Goal: Find specific page/section: Find specific page/section

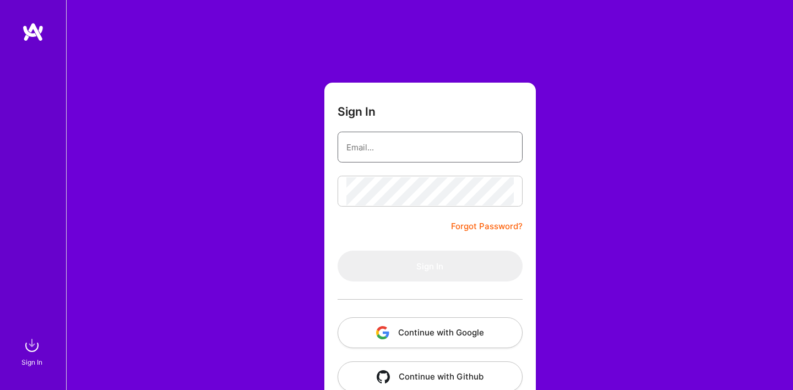
type input "[DOMAIN_NAME][EMAIL_ADDRESS][DOMAIN_NAME]"
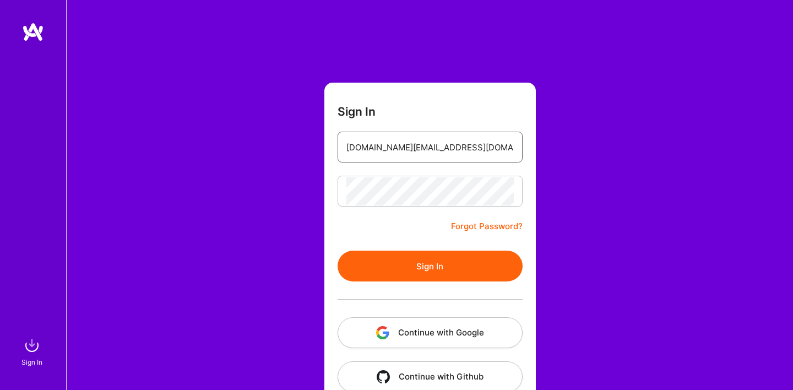
click at [416, 152] on input "[DOMAIN_NAME][EMAIL_ADDRESS][DOMAIN_NAME]" at bounding box center [429, 147] width 167 height 28
click at [396, 263] on button "Sign In" at bounding box center [429, 265] width 185 height 31
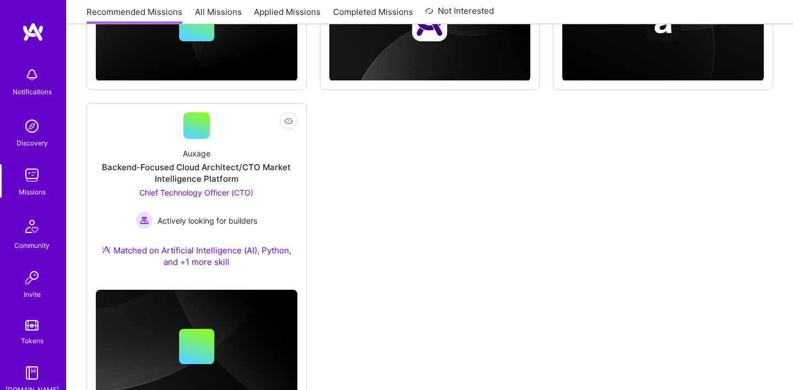
scroll to position [1076, 0]
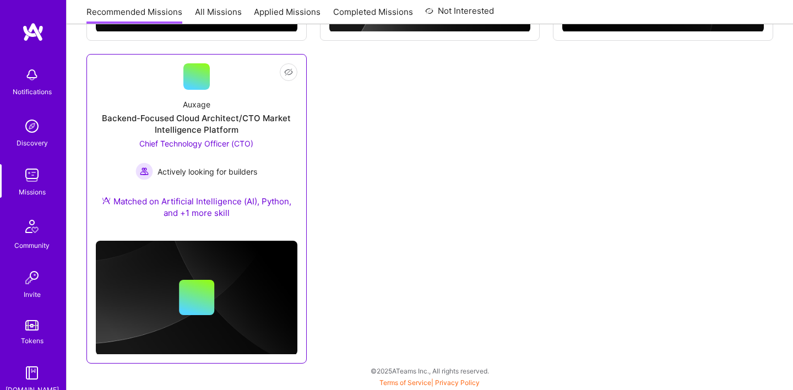
click at [206, 128] on div "Backend-Focused Cloud Architect/CTO Market Intelligence Platform" at bounding box center [196, 123] width 201 height 23
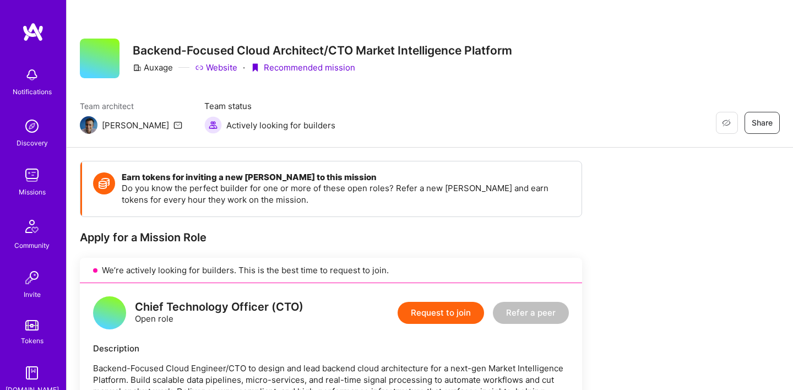
scroll to position [65, 0]
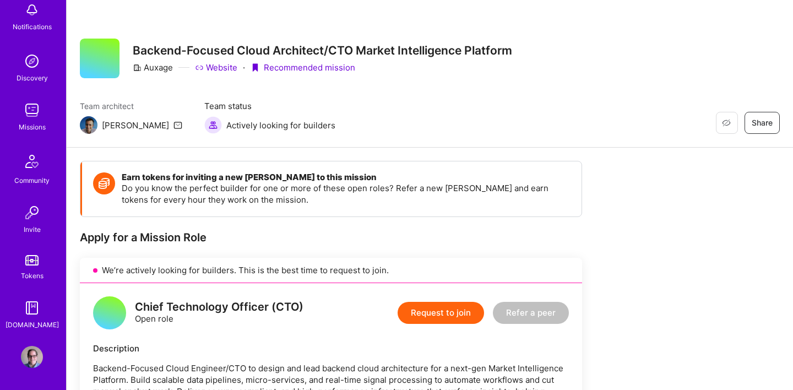
click at [31, 363] on img at bounding box center [32, 357] width 22 height 22
